Goal: Task Accomplishment & Management: Use online tool/utility

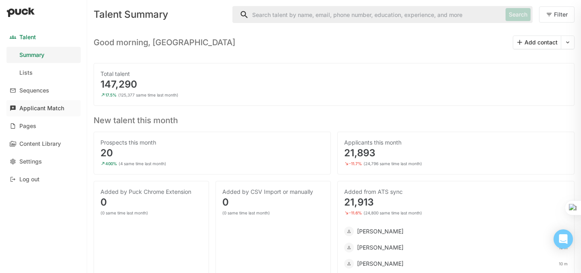
click at [40, 107] on div "Applicant Match" at bounding box center [41, 108] width 45 height 7
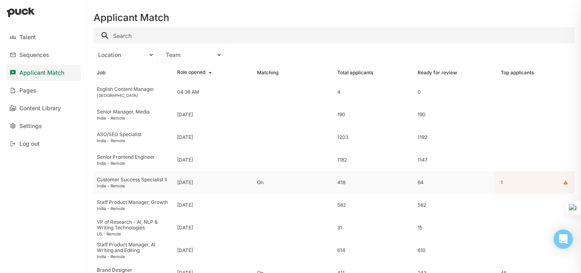
click at [131, 182] on div "Customer Success Specialist II" at bounding box center [134, 180] width 74 height 6
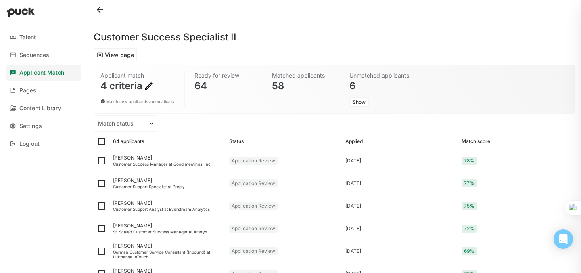
click at [146, 85] on img at bounding box center [149, 86] width 10 height 10
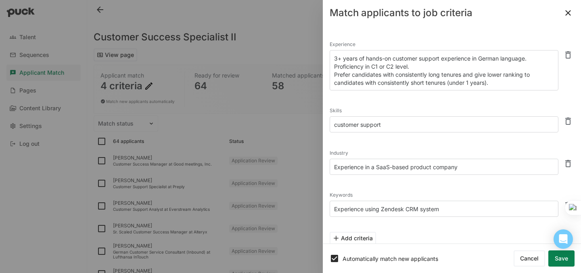
click at [396, 124] on textarea "customer support" at bounding box center [444, 124] width 229 height 16
type textarea "customer success"
click at [513, 260] on button "Match and sort applicants" at bounding box center [533, 258] width 84 height 16
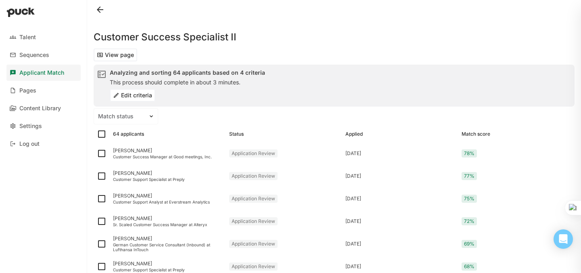
click at [534, 261] on div at bounding box center [290, 136] width 581 height 273
